Goal: Task Accomplishment & Management: Manage account settings

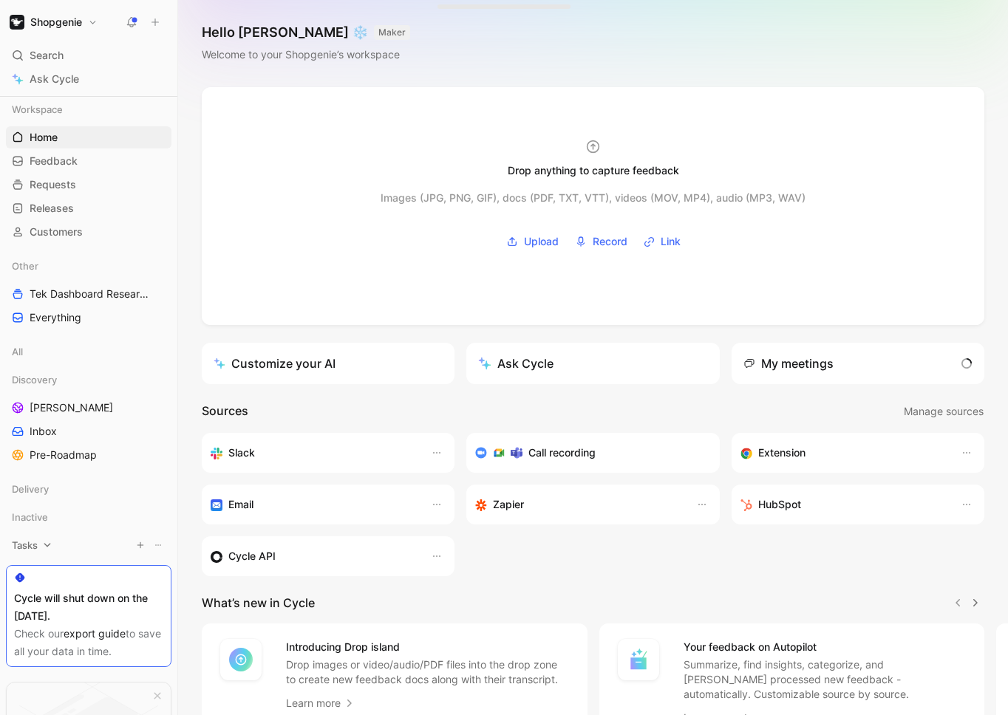
scroll to position [129, 0]
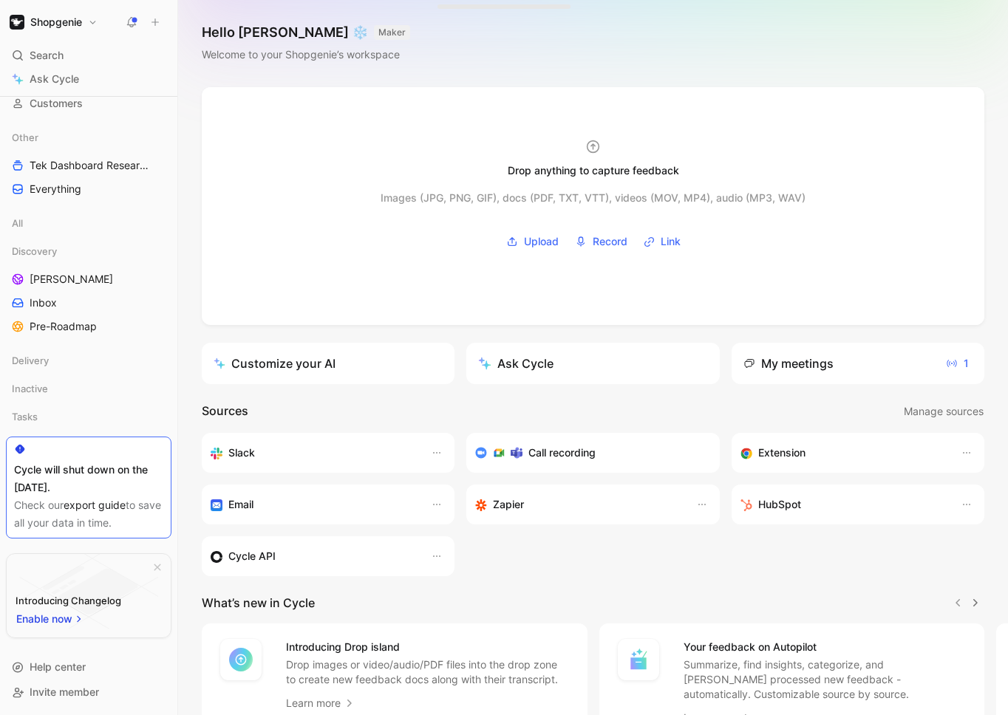
click at [654, 449] on div "Call recording" at bounding box center [586, 453] width 223 height 18
click at [577, 455] on h3 "Call recording" at bounding box center [561, 453] width 67 height 18
click at [522, 450] on icon at bounding box center [517, 453] width 12 height 12
click at [487, 452] on div at bounding box center [498, 453] width 47 height 12
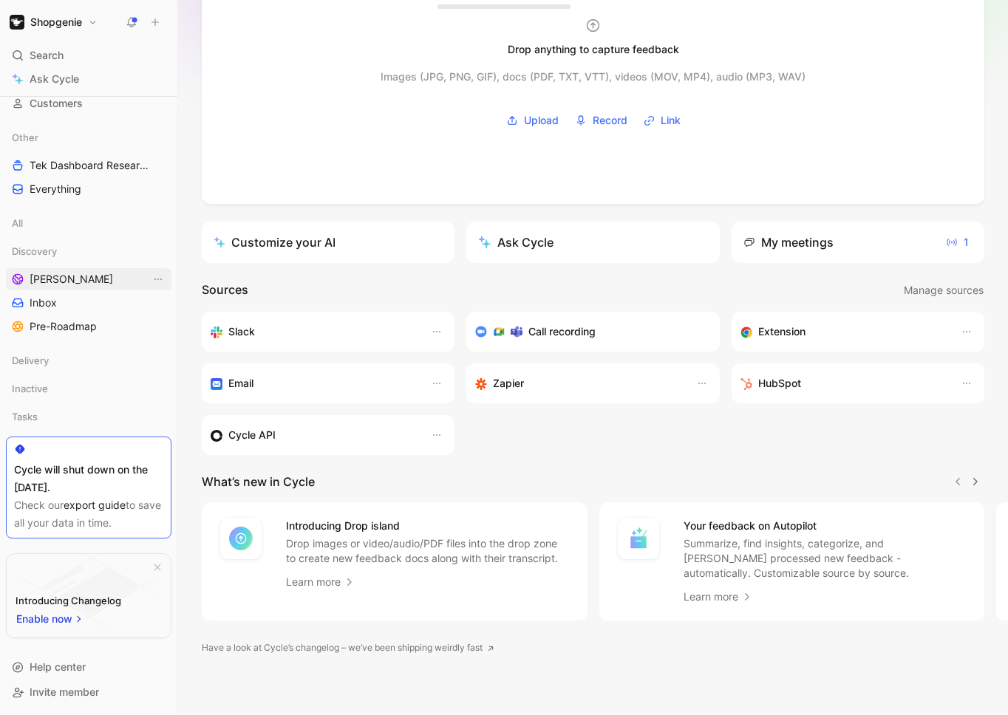
click at [47, 274] on span "[PERSON_NAME]" at bounding box center [72, 279] width 84 height 15
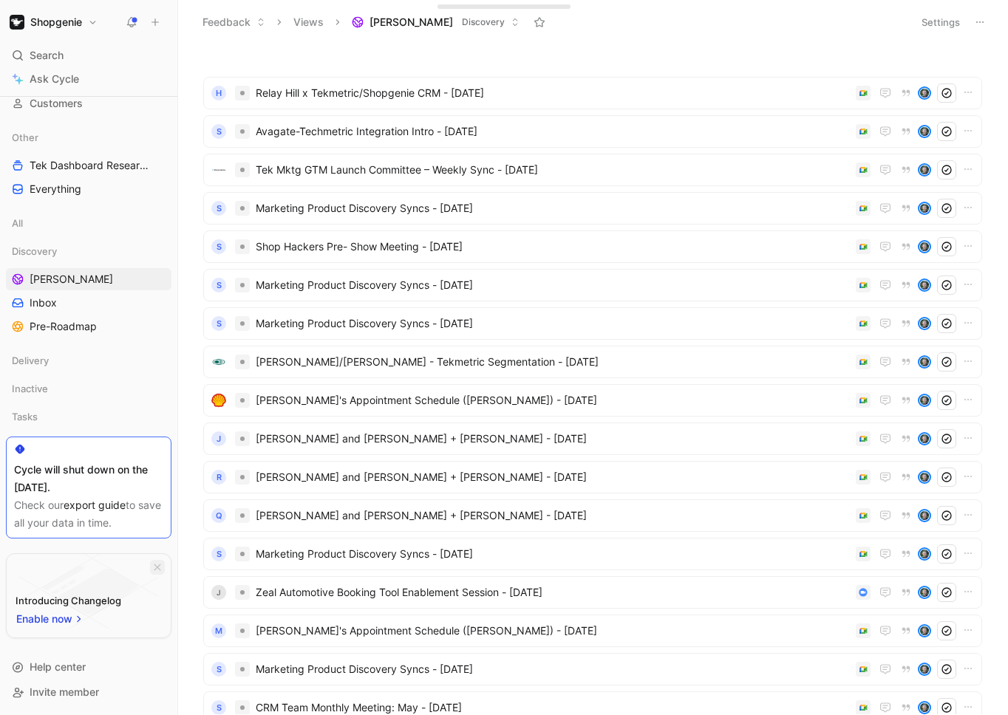
click at [156, 569] on icon "button" at bounding box center [157, 567] width 9 height 9
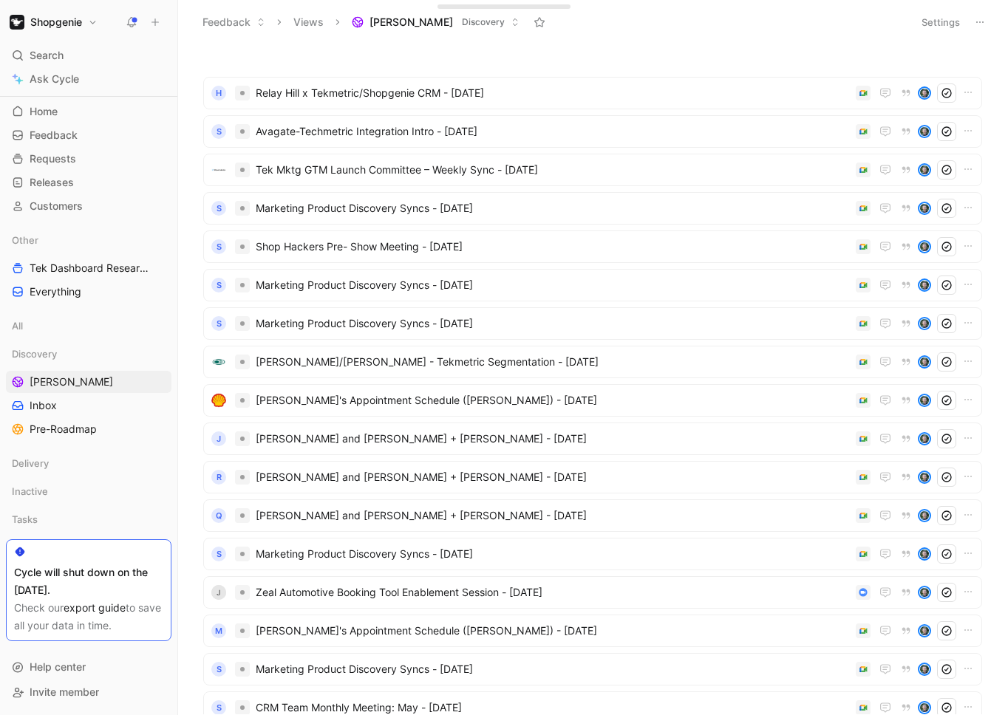
click at [98, 16] on button "Shopgenie" at bounding box center [53, 22] width 95 height 21
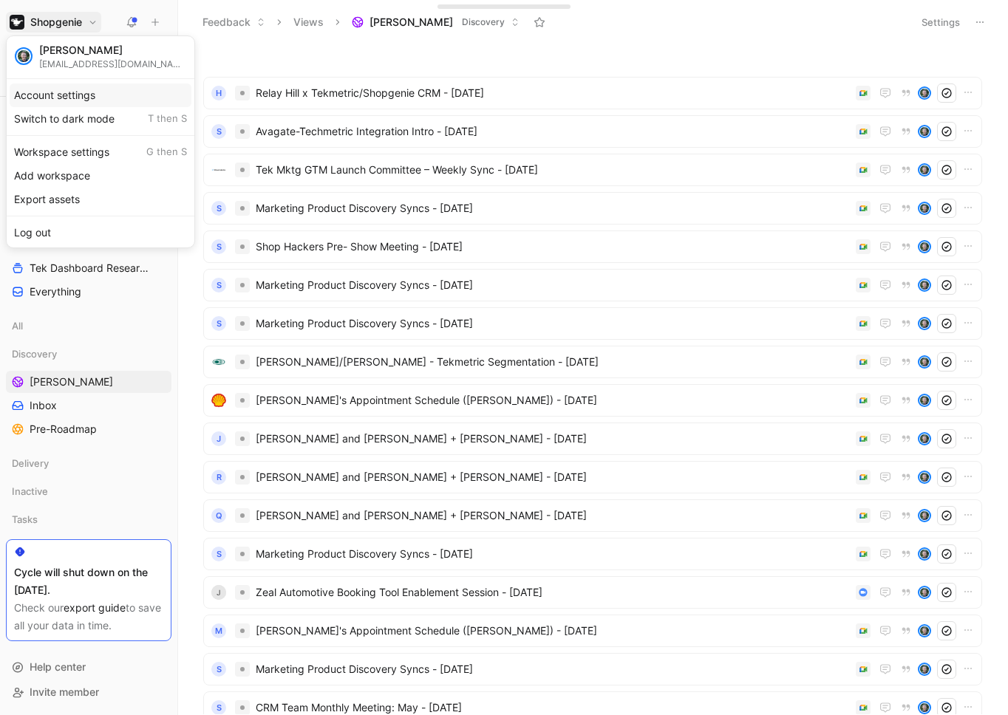
click at [105, 103] on div "Account settings" at bounding box center [101, 96] width 182 height 24
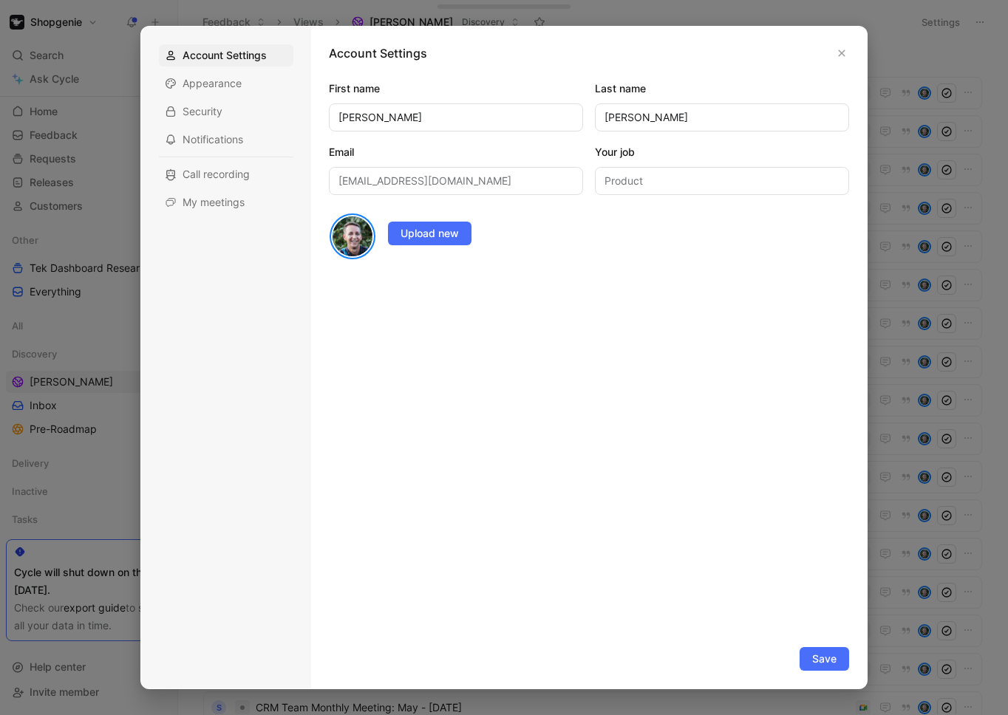
click at [215, 162] on div "Account Settings Appearance Security Notifications Call recording My meetings" at bounding box center [226, 128] width 135 height 169
click at [214, 167] on span "Call recording" at bounding box center [216, 174] width 67 height 15
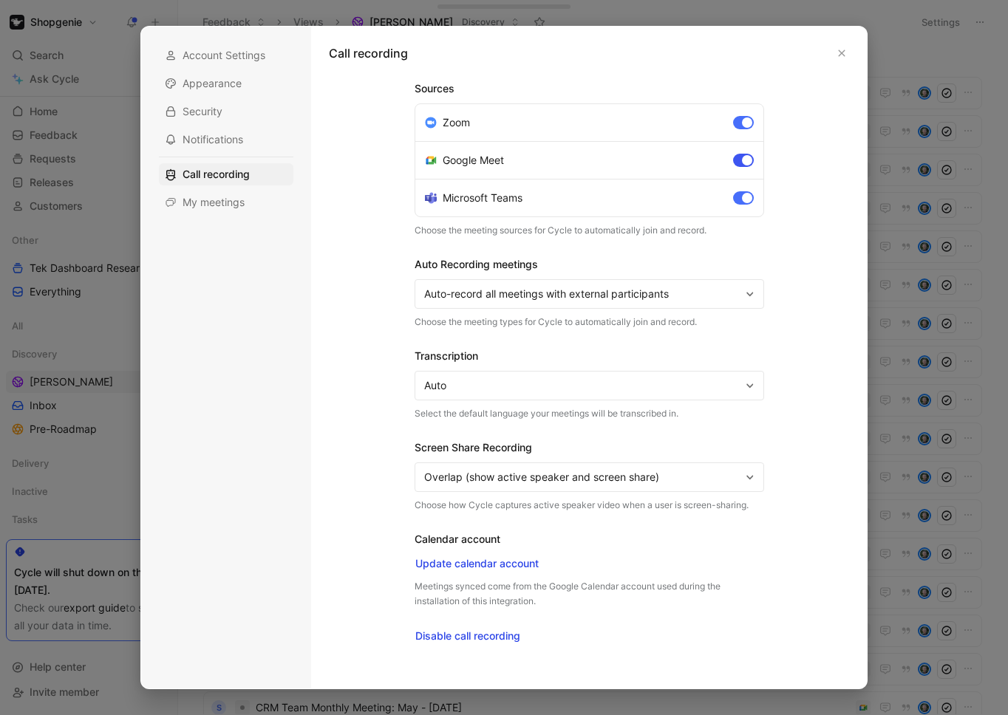
click at [743, 154] on div at bounding box center [743, 160] width 21 height 13
click at [0, 0] on input "Google Meet" at bounding box center [0, 0] width 0 height 0
click at [750, 195] on div at bounding box center [747, 198] width 10 height 10
click at [0, 0] on input "Microsoft Teams" at bounding box center [0, 0] width 0 height 0
click at [747, 123] on div at bounding box center [747, 123] width 10 height 10
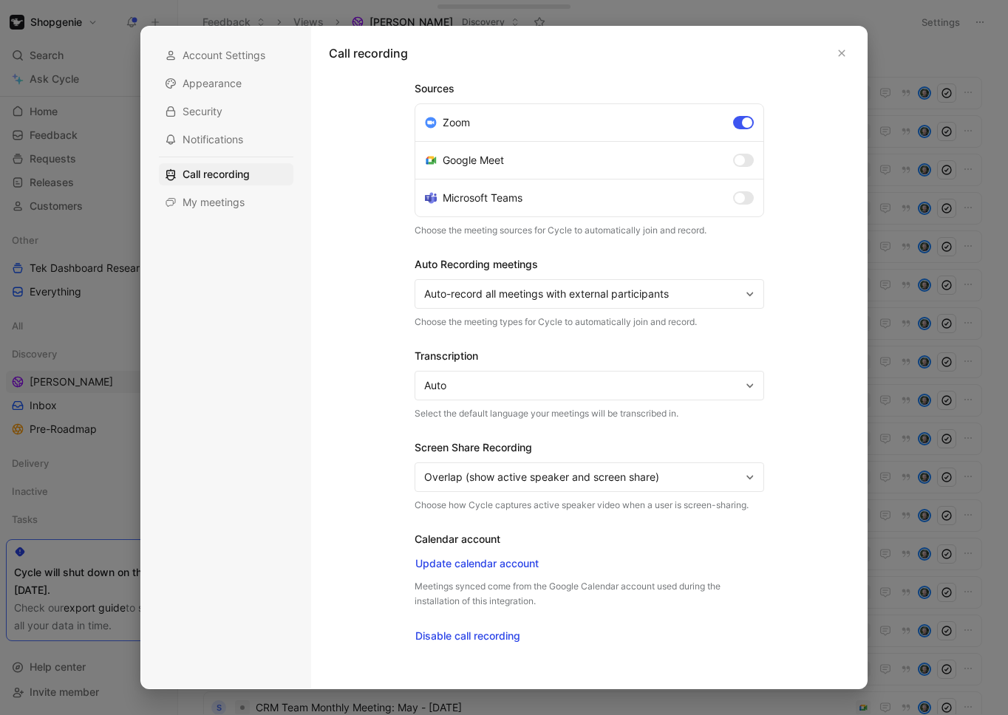
click at [0, 0] on input "Zoom" at bounding box center [0, 0] width 0 height 0
click at [839, 48] on button "button" at bounding box center [841, 53] width 15 height 15
